Goal: Information Seeking & Learning: Find specific fact

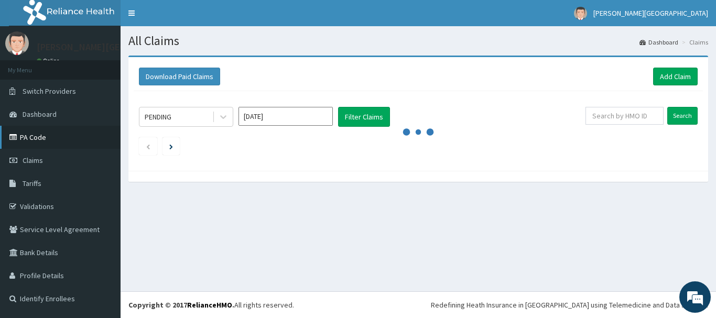
click at [51, 142] on link "PA Code" at bounding box center [60, 137] width 120 height 23
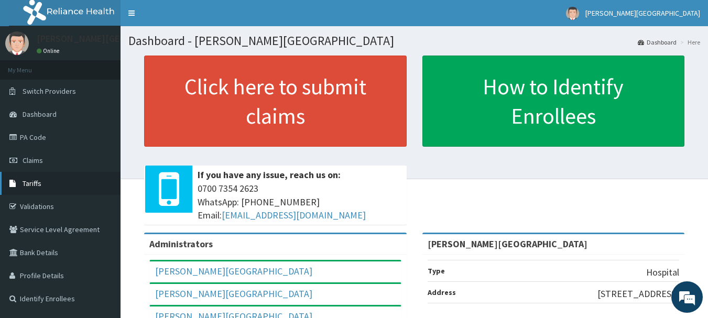
click at [37, 188] on link "Tariffs" at bounding box center [60, 183] width 120 height 23
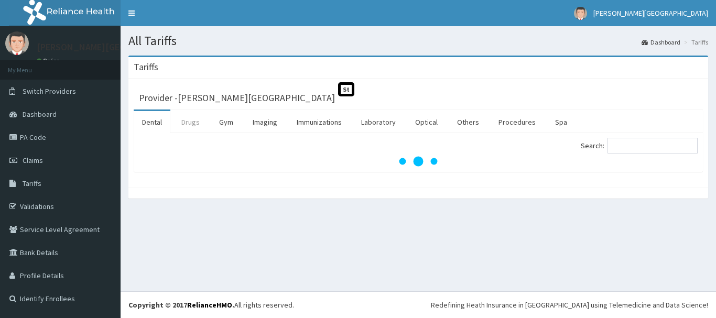
click at [191, 127] on link "Drugs" at bounding box center [190, 122] width 35 height 22
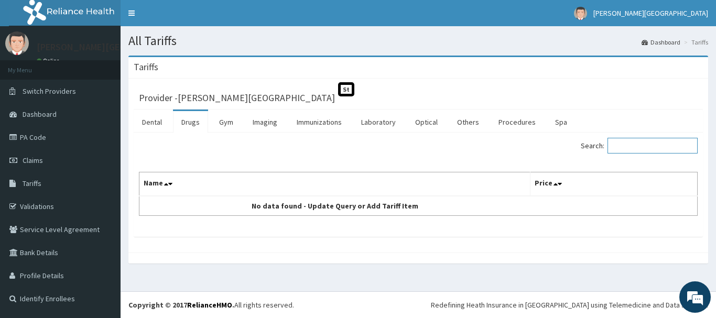
click at [638, 144] on input "Search:" at bounding box center [652, 146] width 90 height 16
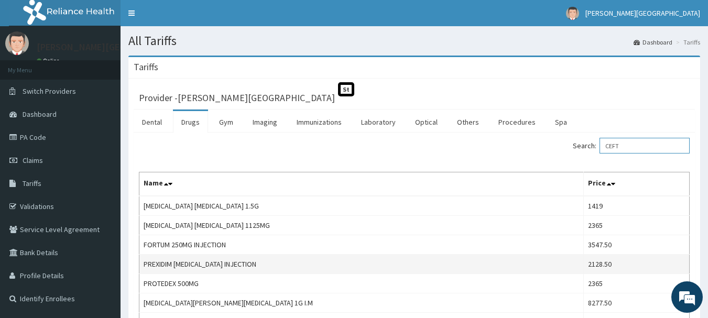
scroll to position [52, 0]
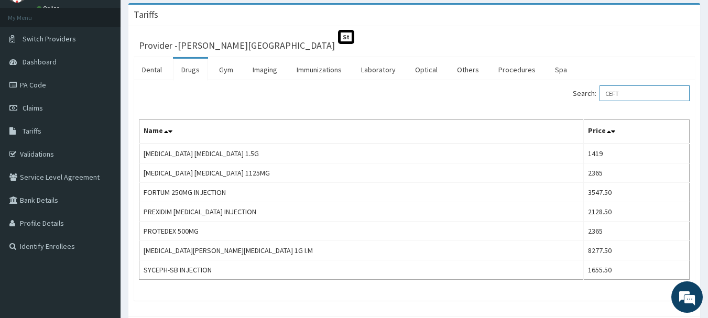
type input "CEFT"
click at [49, 87] on link "PA Code" at bounding box center [60, 84] width 120 height 23
